Goal: Information Seeking & Learning: Learn about a topic

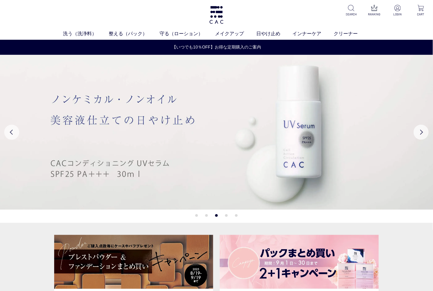
click at [269, 6] on div "洗う（洗浄料） 液体洗浄料 パウダー洗浄料 泡洗顔料 グッズ 整える（パック） フェイスパック ヘアパック 守る（ローション） 保湿化粧水 柔軟化粧水 美容液…" at bounding box center [216, 20] width 433 height 40
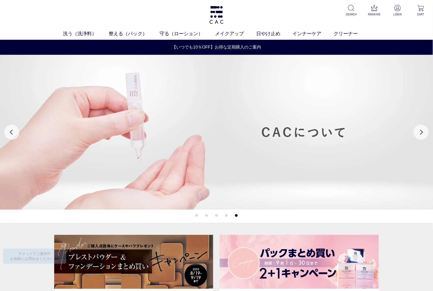
click at [14, 3] on div "洗う（洗浄料） 液体洗浄料 パウダー洗浄料 泡洗顔料 グッズ 整える（パック） フェイスパック ヘアパック 守る（ローション） 保湿化粧水 柔軟化粧水 美容液…" at bounding box center [216, 20] width 433 height 40
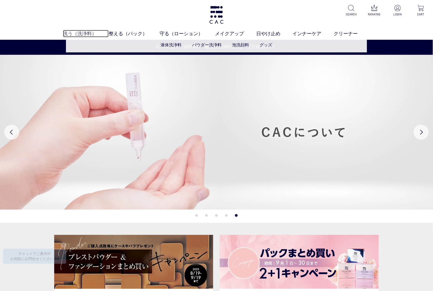
click at [74, 30] on link "洗う（洗浄料）" at bounding box center [86, 33] width 46 height 7
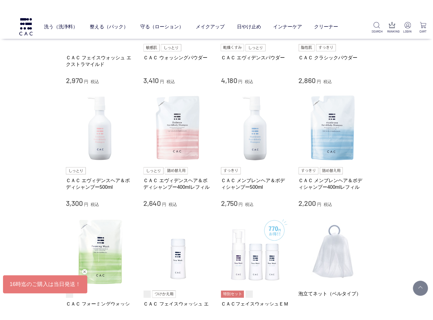
scroll to position [100, 0]
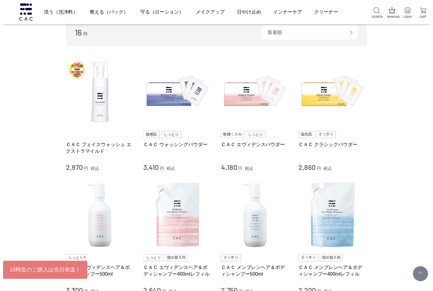
click at [39, 96] on div "買い物かご 買い物かご内の商品 買い物かごは空です... カテゴリから探す 商品一覧 スキンケア 洗う（洗浄料） 液体洗浄料 パウダー洗浄料 泡洗顔料 グッズ…" at bounding box center [216, 249] width 433 height 672
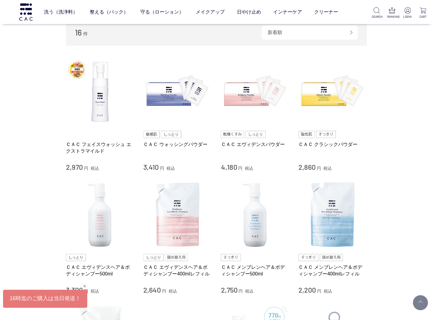
click at [159, 36] on div "16 件 新着順 商品コード 商品名 発売日 価格(安い順) 価格(高い順) 発売日＋商品名" at bounding box center [216, 32] width 301 height 26
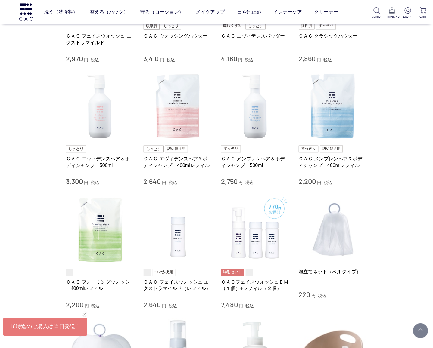
scroll to position [196, 0]
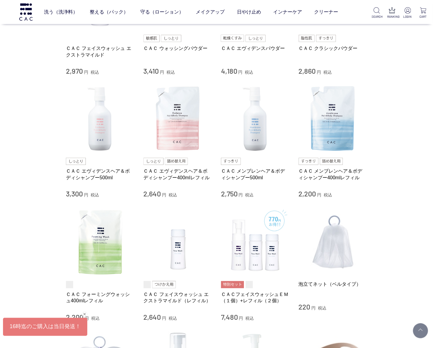
click at [349, 11] on header "洗う（洗浄料） 液体洗浄料 パウダー洗浄料 泡洗顔料 グッズ 整える（パック） フェイスパック ヘアパック 守る（ローション） 保湿化粧水 柔軟化粧水 美容液…" at bounding box center [216, 12] width 433 height 24
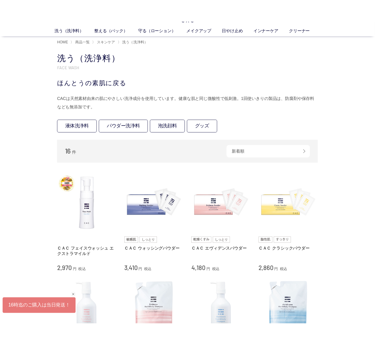
scroll to position [0, 0]
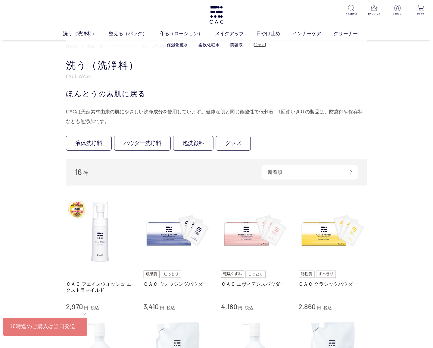
click at [262, 46] on link "ジェル" at bounding box center [259, 44] width 13 height 5
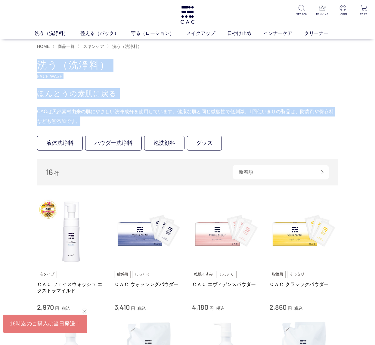
drag, startPoint x: 42, startPoint y: 64, endPoint x: 254, endPoint y: 121, distance: 219.1
click at [254, 121] on div "洗う（洗浄料） FACE WASH ほんとうの素肌に戻る CACは天然素材由来の肌にやさしい洗浄成分を使用しています。健康な肌と同じ微酸性で低刺激。1回使いき…" at bounding box center [187, 92] width 301 height 67
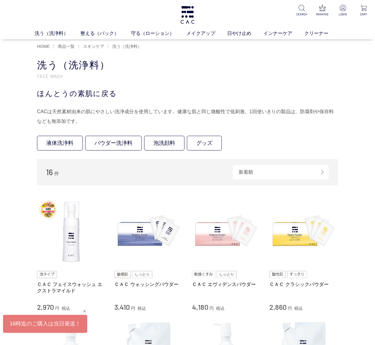
drag, startPoint x: 254, startPoint y: 121, endPoint x: 290, endPoint y: 129, distance: 37.5
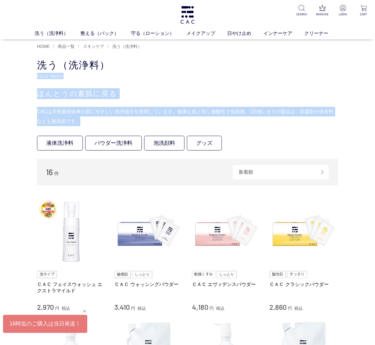
drag, startPoint x: 242, startPoint y: 121, endPoint x: 221, endPoint y: 58, distance: 66.5
drag, startPoint x: 221, startPoint y: 58, endPoint x: 148, endPoint y: 83, distance: 77.3
click at [148, 83] on div "洗う（洗浄料） FACE WASH ほんとうの素肌に戻る CACは天然素材由来の肌にやさしい洗浄成分を使用しています。健康な肌と同じ微酸性で低刺激。1回使いき…" at bounding box center [187, 92] width 301 height 67
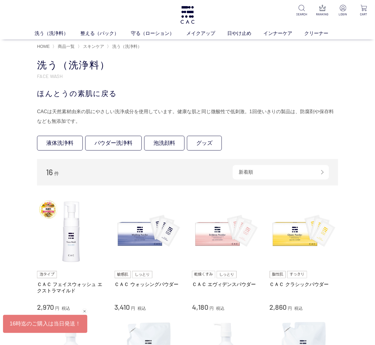
click at [52, 11] on div "洗う（洗浄料） 液体洗浄料 パウダー洗浄料 泡洗顔料 グッズ 整える（パック） フェイスパック ヘアパック 守る（ローション） 保湿化粧水 柔軟化粧水 美容液…" at bounding box center [187, 19] width 375 height 39
click at [1, 20] on div "洗う（洗浄料） 液体洗浄料 パウダー洗浄料 泡洗顔料 グッズ 整える（パック） フェイスパック ヘアパック 守る（ローション） 保湿化粧水 柔軟化粧水 美容液…" at bounding box center [187, 19] width 375 height 39
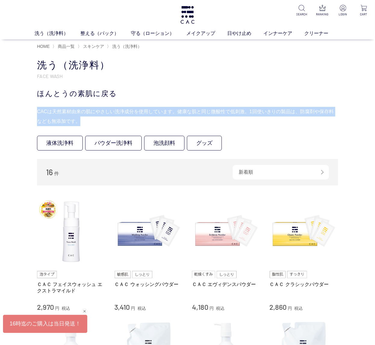
drag, startPoint x: 247, startPoint y: 120, endPoint x: 244, endPoint y: 90, distance: 30.8
click at [244, 90] on div "洗う（洗浄料） FACE WASH ほんとうの素肌に戻る CACは天然素材由来の肌にやさしい洗浄成分を使用しています。健康な肌と同じ微酸性で低刺激。1回使いき…" at bounding box center [187, 92] width 301 height 67
drag, startPoint x: 244, startPoint y: 90, endPoint x: 201, endPoint y: 91, distance: 43.1
click at [204, 92] on div "ほんとうの素肌に戻る" at bounding box center [187, 93] width 301 height 11
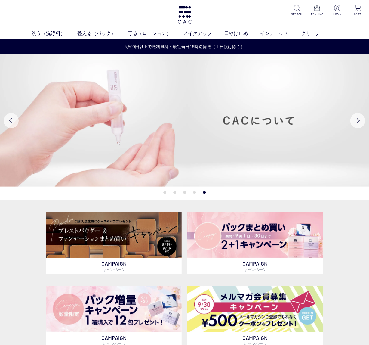
drag, startPoint x: 93, startPoint y: 13, endPoint x: 96, endPoint y: 14, distance: 3.1
click at [93, 13] on div "洗う（洗浄料） 液体洗浄料 パウダー洗浄料 泡洗顔料 グッズ 整える（パック） フェイスパック ヘアパック 守る（ローション） 保湿化粧水 柔軟化粧水 美容液…" at bounding box center [184, 19] width 369 height 39
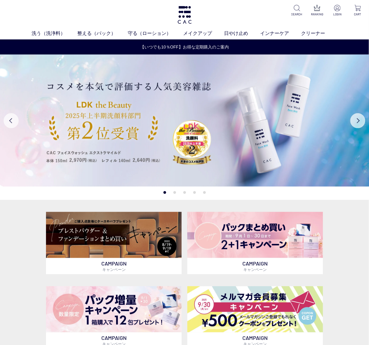
click at [143, 9] on div "洗う（洗浄料） 液体洗浄料 パウダー洗浄料 泡洗顔料 グッズ 整える（パック） フェイスパック ヘアパック 守る（ローション） 保湿化粧水 柔軟化粧水 美容液…" at bounding box center [184, 19] width 369 height 39
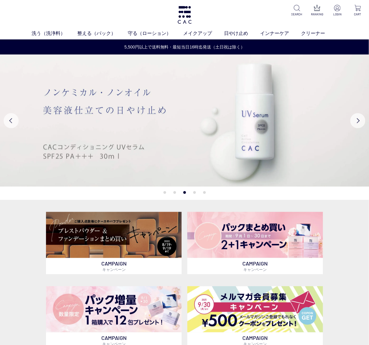
click at [45, 8] on div "洗う（洗浄料） 液体洗浄料 パウダー洗浄料 泡洗顔料 グッズ 整える（パック） フェイスパック ヘアパック 守る（ローション） 保湿化粧水 柔軟化粧水 美容液…" at bounding box center [184, 19] width 369 height 39
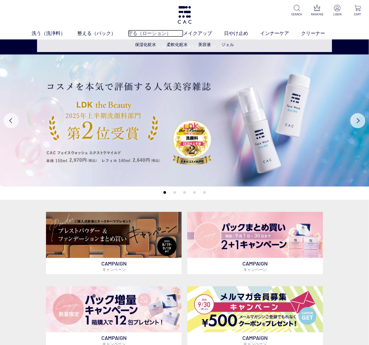
click at [153, 35] on link "守る（ローション）" at bounding box center [155, 33] width 55 height 7
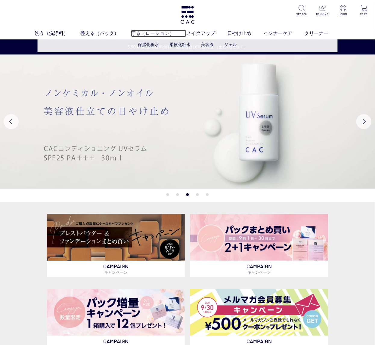
click at [145, 35] on link "守る（ローション）" at bounding box center [158, 33] width 55 height 7
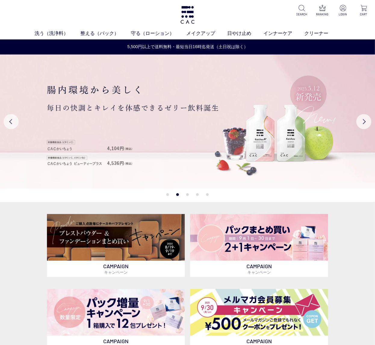
click at [11, 0] on div "洗う（洗浄料） 液体洗浄料 パウダー洗浄料 泡洗顔料 グッズ 整える（パック） フェイスパック ヘアパック 守る（ローション） 保湿化粧水 柔軟化粧水 美容液…" at bounding box center [187, 19] width 375 height 39
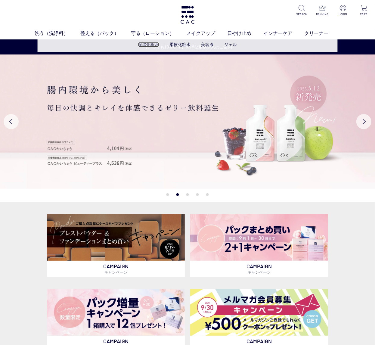
click at [150, 47] on link "保湿化粧水" at bounding box center [148, 44] width 21 height 5
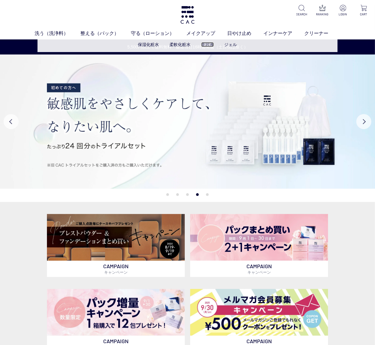
click at [207, 46] on link "美容液" at bounding box center [207, 44] width 13 height 5
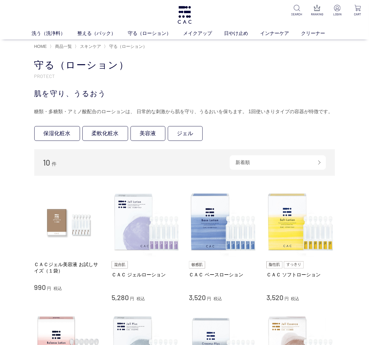
click at [105, 63] on h1 "守る（ローション）" at bounding box center [184, 65] width 301 height 13
drag, startPoint x: 105, startPoint y: 63, endPoint x: 162, endPoint y: 84, distance: 60.1
click at [162, 84] on div "守る（ローション） PROTECT 肌を守り、うるおう 糖類・多糖類・アミノ酸配合のローションは、 日常的な刺激から肌を守り、うるおいを保ちます。 1回使いき…" at bounding box center [184, 88] width 301 height 58
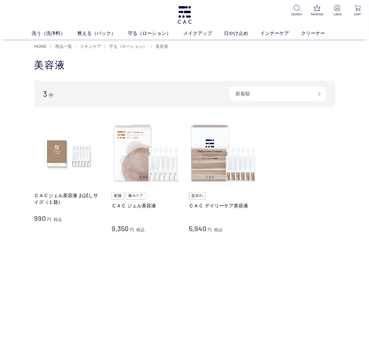
click at [112, 11] on div "洗う（洗浄料） 液体洗浄料 パウダー洗浄料 泡洗顔料 グッズ 整える（パック） フェイスパック ヘアパック 守る（ローション） 保湿化粧水 柔軟化粧水 美容液…" at bounding box center [184, 19] width 369 height 39
click at [351, 172] on div "買い物かご 買い物かご内の商品 買い物かごは空です... カテゴリから探す 商品一覧 スキンケア 洗う（洗浄料） 整える（パック） 守る（ローション） 保湿化…" at bounding box center [184, 170] width 369 height 235
